Goal: Task Accomplishment & Management: Manage account settings

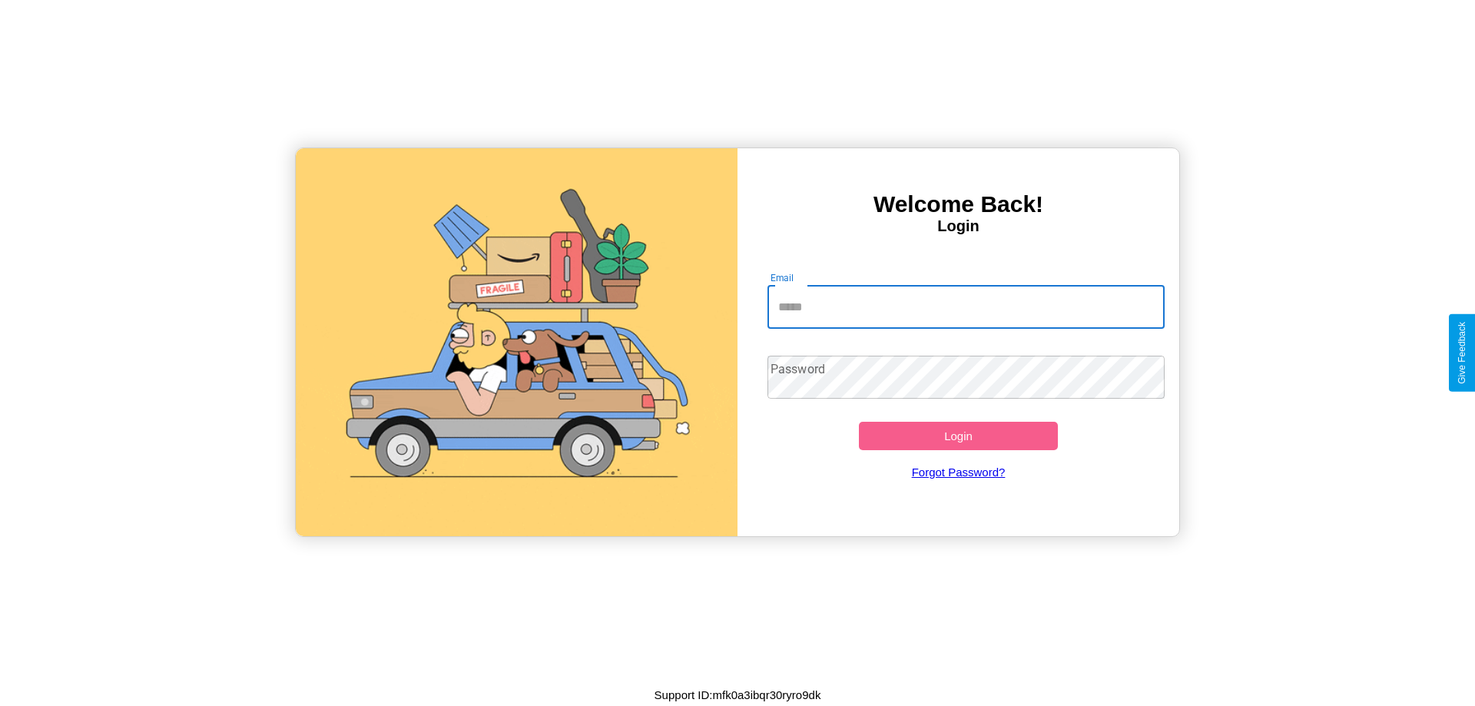
click at [966, 306] on input "Email" at bounding box center [966, 307] width 398 height 43
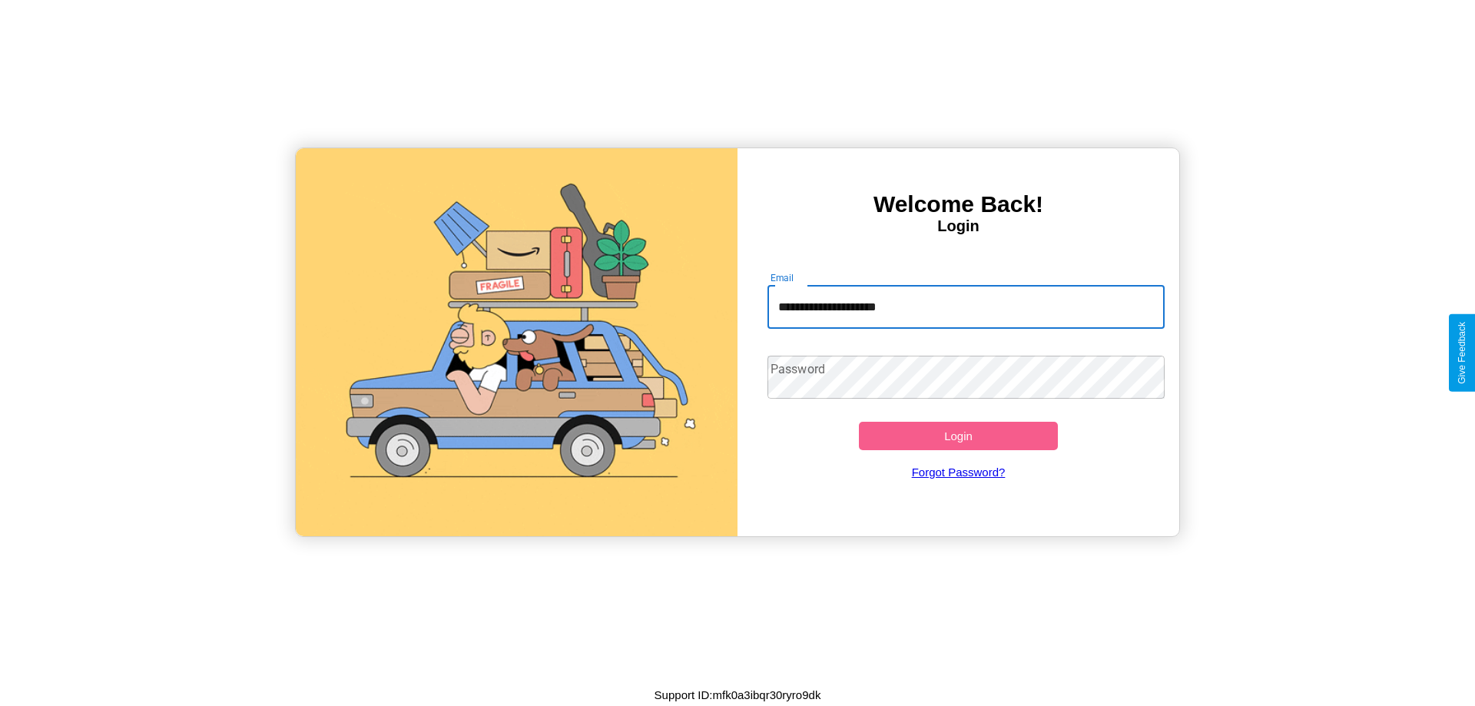
type input "**********"
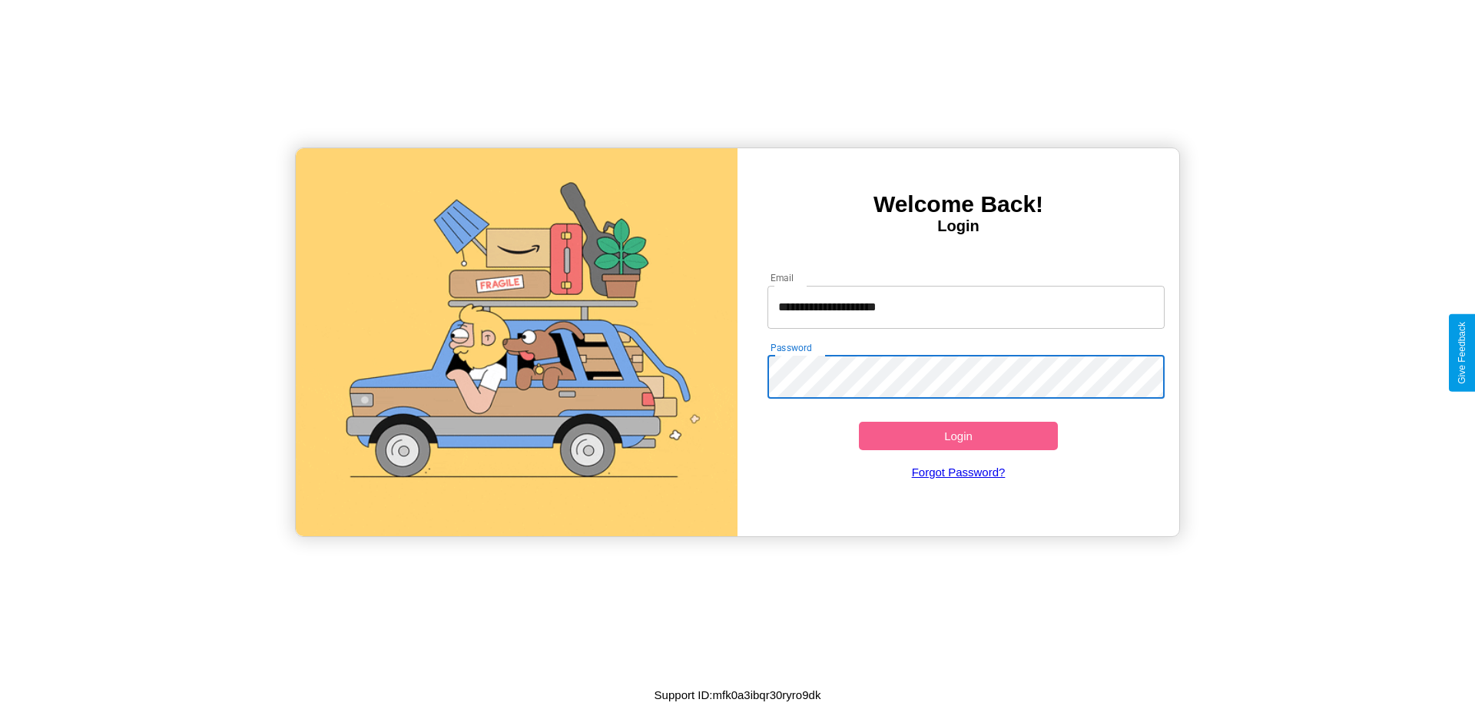
click at [958, 436] on button "Login" at bounding box center [958, 436] width 199 height 28
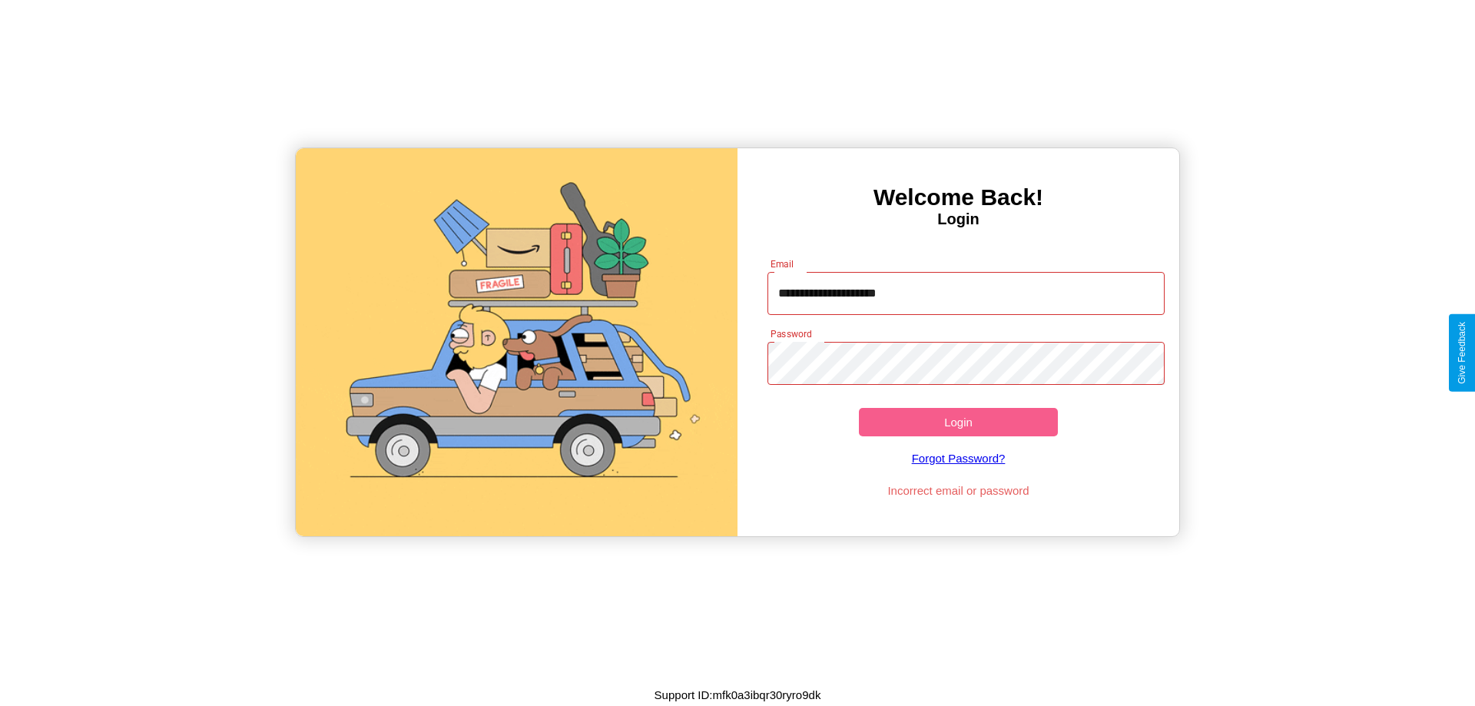
click at [958, 422] on button "Login" at bounding box center [958, 422] width 199 height 28
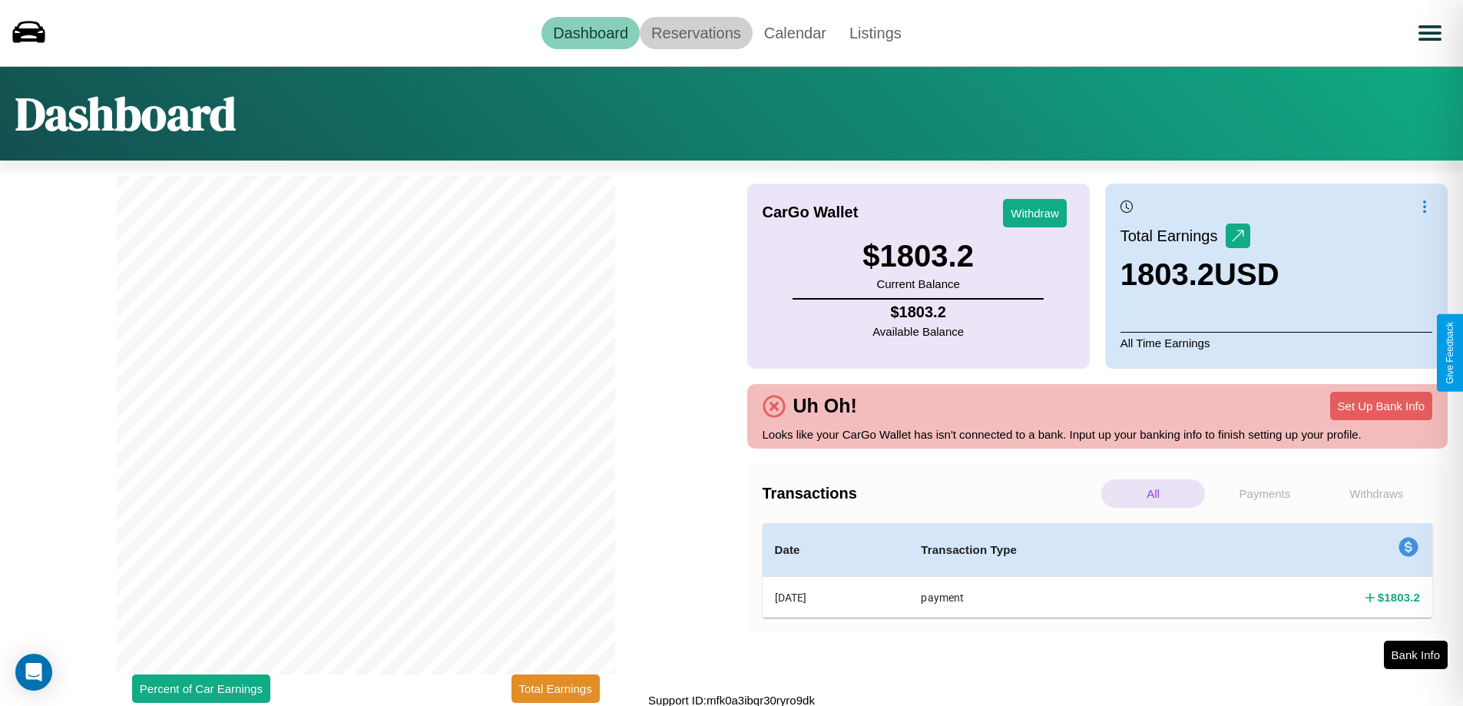
click at [696, 32] on link "Reservations" at bounding box center [696, 33] width 113 height 32
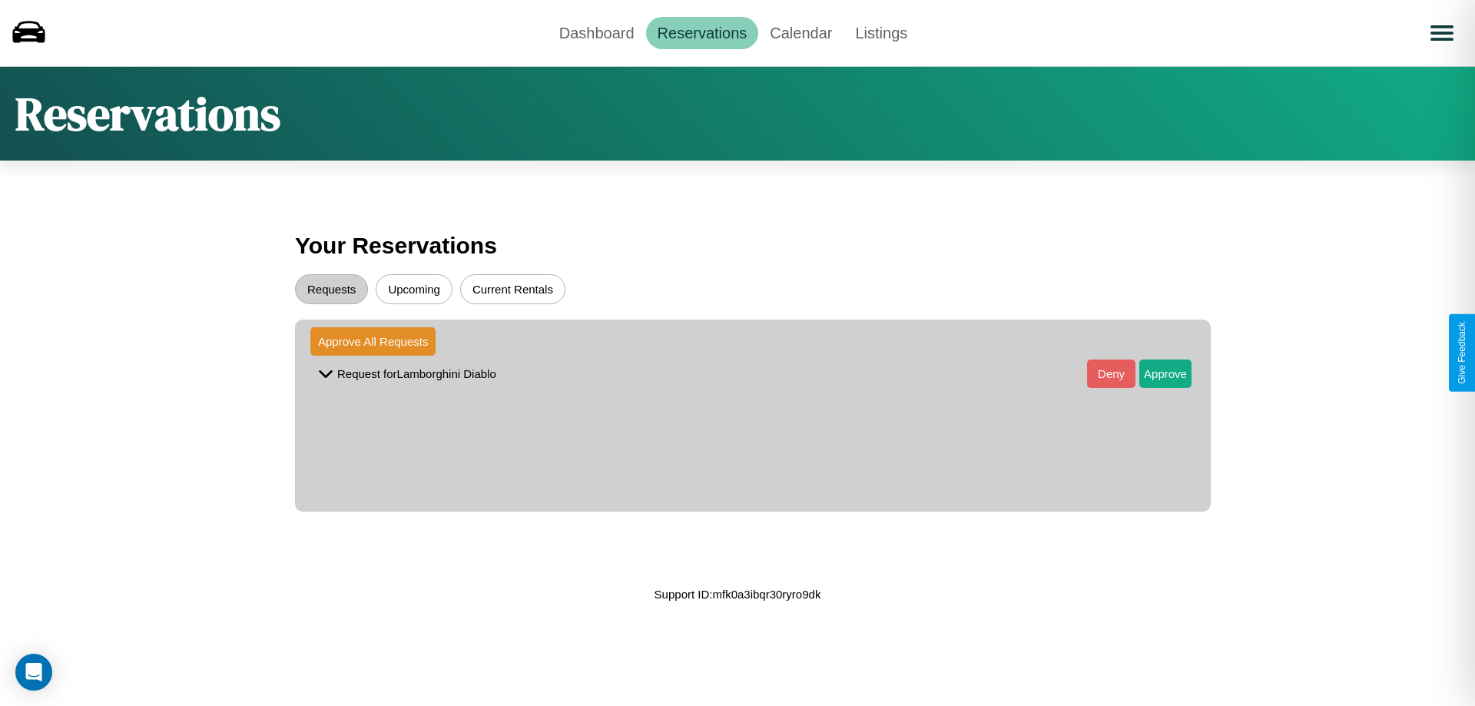
click at [414, 289] on button "Upcoming" at bounding box center [414, 289] width 77 height 30
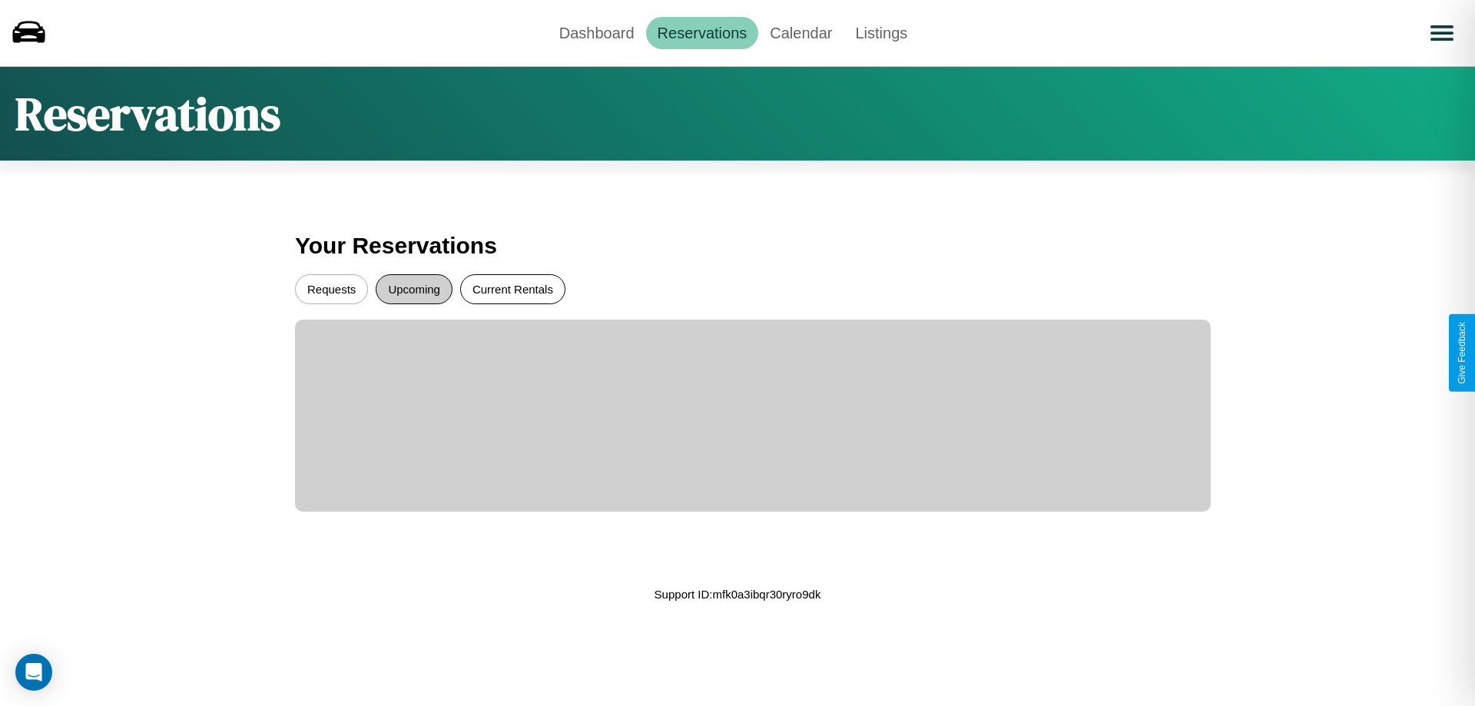
click at [512, 289] on button "Current Rentals" at bounding box center [512, 289] width 105 height 30
click at [331, 289] on button "Requests" at bounding box center [331, 289] width 73 height 30
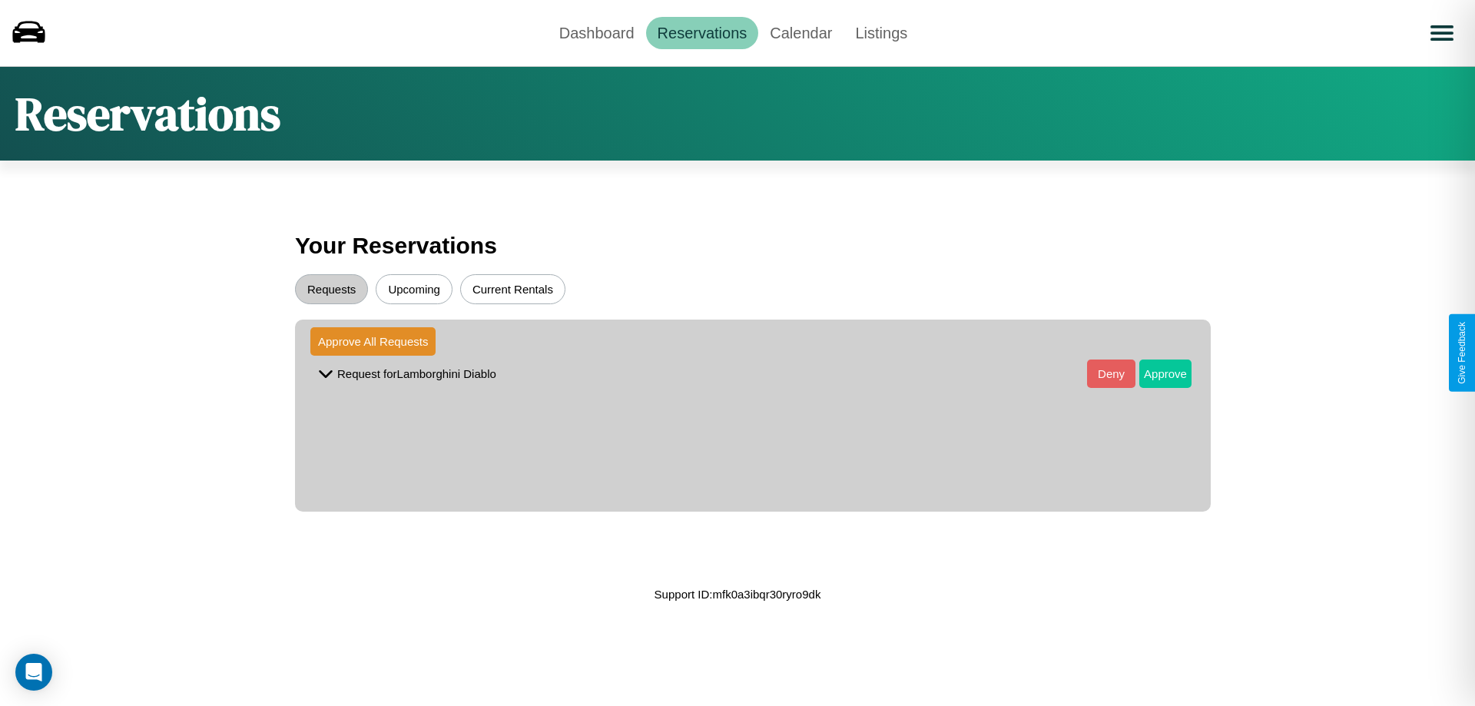
click at [1154, 373] on button "Approve" at bounding box center [1165, 374] width 52 height 28
